Goal: Task Accomplishment & Management: Complete application form

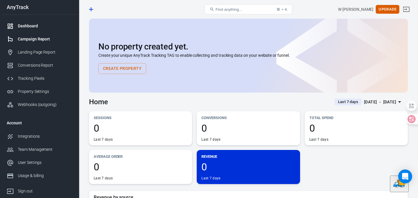
click at [36, 42] on div "Campaign Report" at bounding box center [45, 39] width 54 height 6
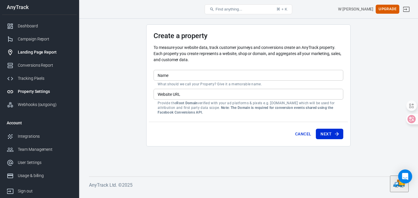
click at [41, 52] on div "Landing Page Report" at bounding box center [45, 52] width 54 height 6
click at [37, 66] on div "Conversions Report" at bounding box center [45, 65] width 54 height 6
click at [34, 79] on div "Tracking Pixels" at bounding box center [45, 79] width 54 height 6
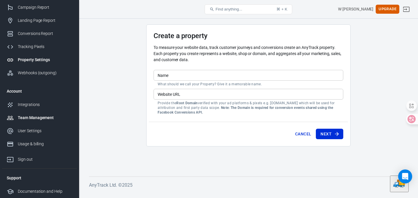
click at [36, 118] on div "Team Management" at bounding box center [45, 118] width 54 height 6
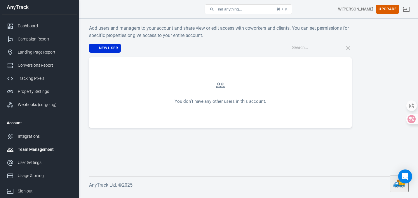
click at [349, 48] on div at bounding box center [346, 48] width 11 height 8
click at [250, 7] on button "Find anything... ⌘ + K" at bounding box center [248, 9] width 88 height 10
click at [29, 26] on div "Dashboard" at bounding box center [45, 26] width 54 height 6
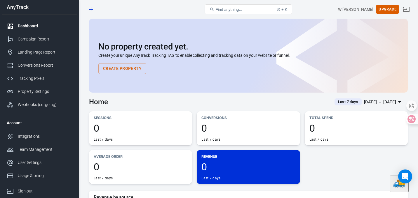
click at [127, 68] on button "Create Property" at bounding box center [122, 68] width 48 height 11
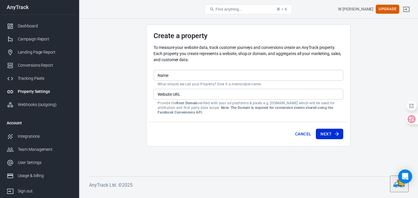
click at [192, 72] on input "Name" at bounding box center [248, 75] width 190 height 11
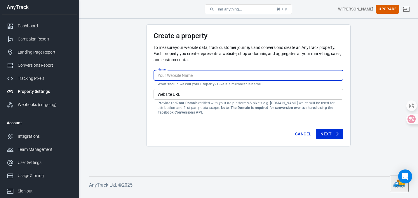
click at [125, 88] on main "Create a property To measure your website data, track customer journeys and con…" at bounding box center [248, 96] width 319 height 143
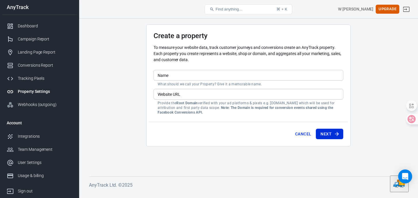
click at [181, 90] on input "Website URL" at bounding box center [248, 94] width 190 height 11
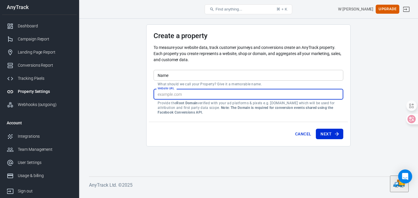
click at [112, 84] on main "Create a property To measure your website data, track customer journeys and con…" at bounding box center [248, 96] width 319 height 143
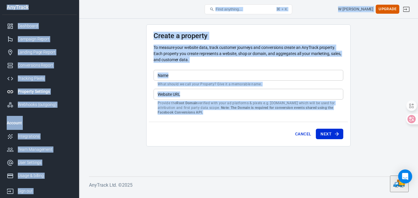
drag, startPoint x: 281, startPoint y: 112, endPoint x: 174, endPoint y: 14, distance: 144.9
click at [174, 19] on div "New Property Find anything... ⌘ + K W [PERSON_NAME] Upgrade AnyTrack Dashboard …" at bounding box center [209, 106] width 418 height 174
click at [154, 34] on h3 "Create a property" at bounding box center [248, 36] width 190 height 8
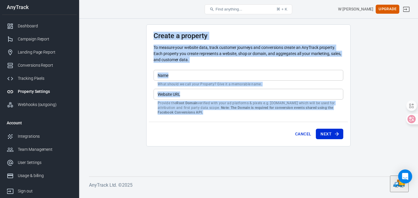
drag, startPoint x: 154, startPoint y: 34, endPoint x: 204, endPoint y: 114, distance: 93.7
click at [204, 114] on form "Create a property To measure your website data, track customer journeys and con…" at bounding box center [248, 88] width 190 height 112
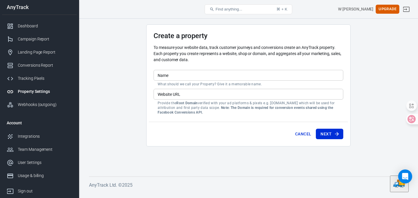
click at [202, 115] on form "Create a property To measure your website data, track customer journeys and con…" at bounding box center [248, 88] width 190 height 112
click at [410, 119] on icon at bounding box center [407, 119] width 8 height 8
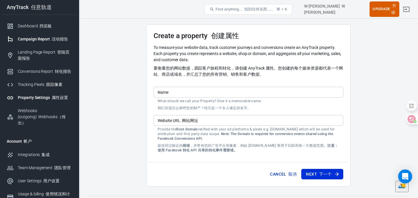
click at [32, 39] on div "Campaign Report 活动报告" at bounding box center [45, 39] width 54 height 6
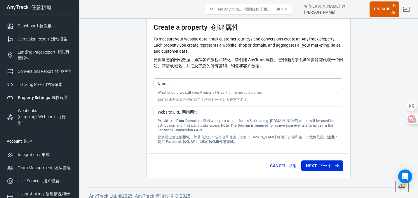
scroll to position [14, 0]
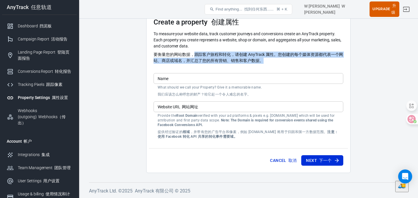
drag, startPoint x: 193, startPoint y: 55, endPoint x: 270, endPoint y: 66, distance: 78.7
click at [270, 66] on p "To measure your website data, track customer journeys and conversions create an…" at bounding box center [248, 48] width 190 height 35
click at [266, 60] on font "要衡量您的网站数据，跟踪客户旅程和转化，请创建 AnyTrack 属性。您创建的每个媒体资源都代表一个网站、商店或域名，并汇总了您的所有营销、销售和客户数据。" at bounding box center [247, 57] width 189 height 11
drag, startPoint x: 268, startPoint y: 60, endPoint x: 223, endPoint y: 49, distance: 46.4
click at [223, 49] on p "To measure your website data, track customer journeys and conversions create an…" at bounding box center [248, 48] width 190 height 35
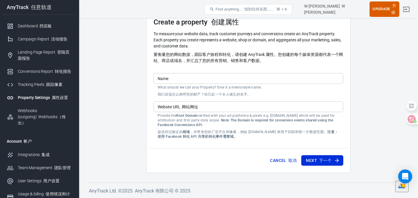
click at [193, 60] on font "要衡量您的网站数据，跟踪客户旅程和转化，请创建 AnyTrack 属性。您创建的每个媒体资源都代表一个网站、商店或域名，并汇总了您的所有营销、销售和客户数据。" at bounding box center [247, 57] width 189 height 11
drag, startPoint x: 189, startPoint y: 60, endPoint x: 260, endPoint y: 62, distance: 70.9
click at [260, 62] on font "要衡量您的网站数据，跟踪客户旅程和转化，请创建 AnyTrack 属性。您创建的每个媒体资源都代表一个网站、商店或域名，并汇总了您的所有营销、销售和客户数据。" at bounding box center [247, 57] width 189 height 11
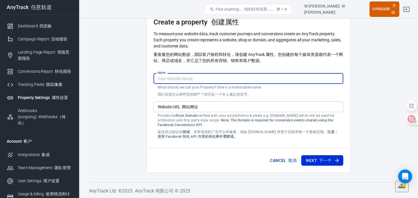
click at [230, 78] on input "Name" at bounding box center [248, 78] width 190 height 11
click at [299, 98] on p "What should we call your Property? Give it a memorable name. 我们应该怎么称呼您的财产？给它起一个…" at bounding box center [248, 92] width 181 height 14
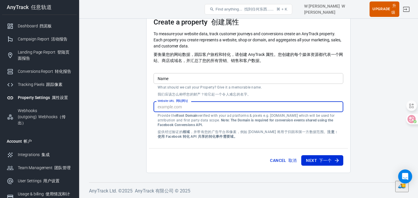
click at [265, 111] on input "Website URL 网站网址" at bounding box center [248, 107] width 190 height 11
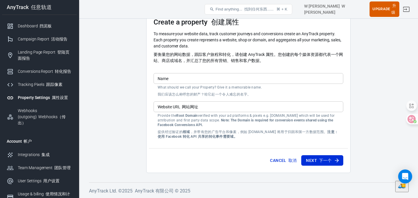
click at [226, 150] on div "Cancel 取消 Next 下一个" at bounding box center [248, 159] width 199 height 22
click at [40, 70] on div "Conversions Report 转化报告" at bounding box center [45, 72] width 54 height 6
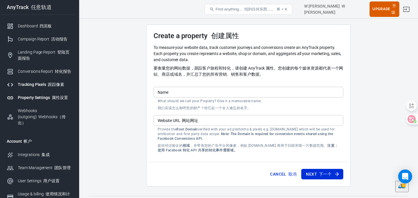
click at [54, 85] on font "跟踪像素" at bounding box center [56, 84] width 16 height 5
click at [231, 127] on div "Website URL 网站网址 Website URL 网站网址 Provide the Root Domain verified with your ad…" at bounding box center [248, 135] width 190 height 40
click at [283, 172] on button "Cancel 取消" at bounding box center [282, 174] width 31 height 11
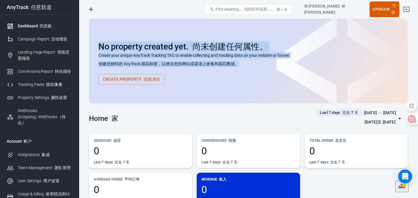
drag, startPoint x: 96, startPoint y: 45, endPoint x: 217, endPoint y: 73, distance: 124.7
click at [217, 73] on div "No property created yet. 尚未创建任何属性。 Create your unique AnyTrack Tracking TAG to …" at bounding box center [248, 61] width 319 height 85
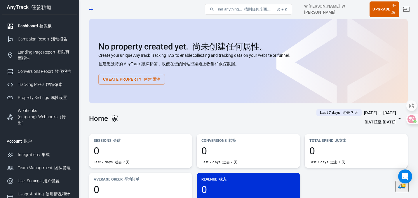
click at [197, 81] on div "No property created yet. 尚未创建任何属性。 Create your unique AnyTrack Tracking TAG to …" at bounding box center [248, 63] width 300 height 43
click at [55, 42] on link "Campaign Report 活动报告" at bounding box center [39, 39] width 75 height 13
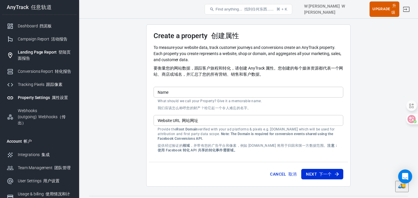
click at [57, 54] on font at bounding box center [58, 52] width 2 height 5
click at [37, 62] on link "Landing Page Report 登陆页面报告" at bounding box center [39, 55] width 75 height 19
click at [43, 101] on link "Property Settings 属性设置" at bounding box center [39, 97] width 75 height 13
